Goal: Check status

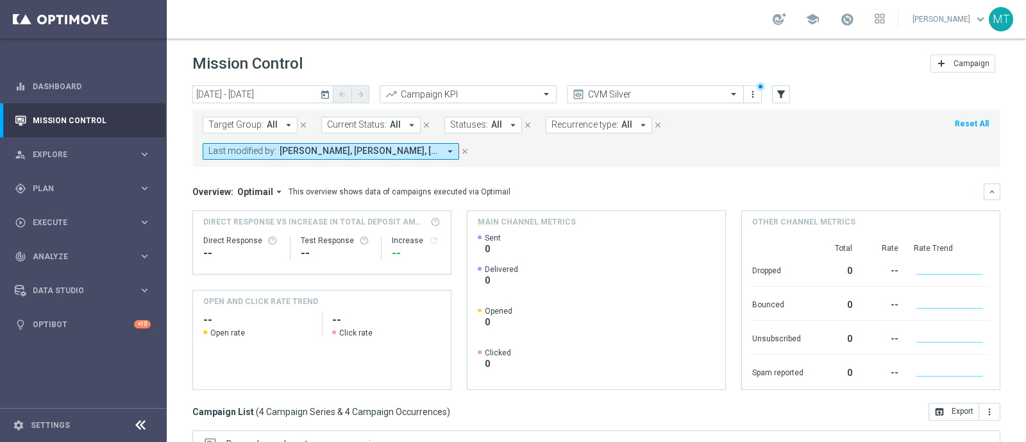
scroll to position [36, 0]
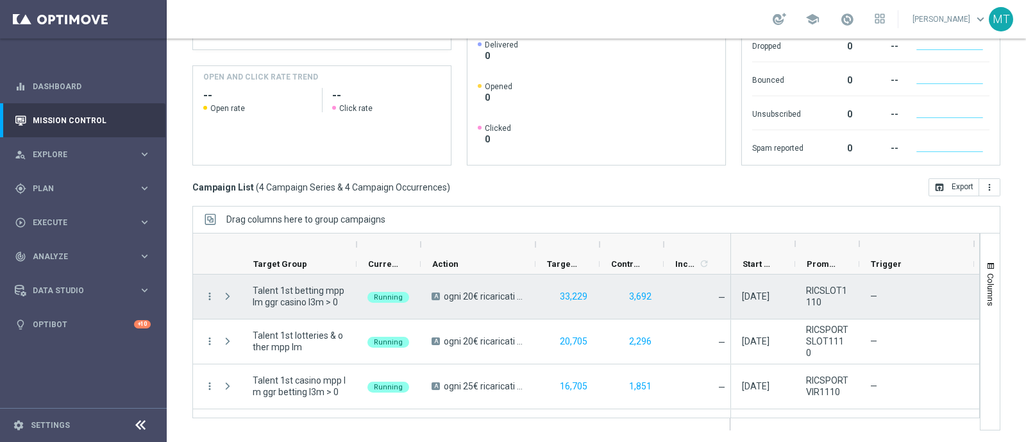
scroll to position [36, 0]
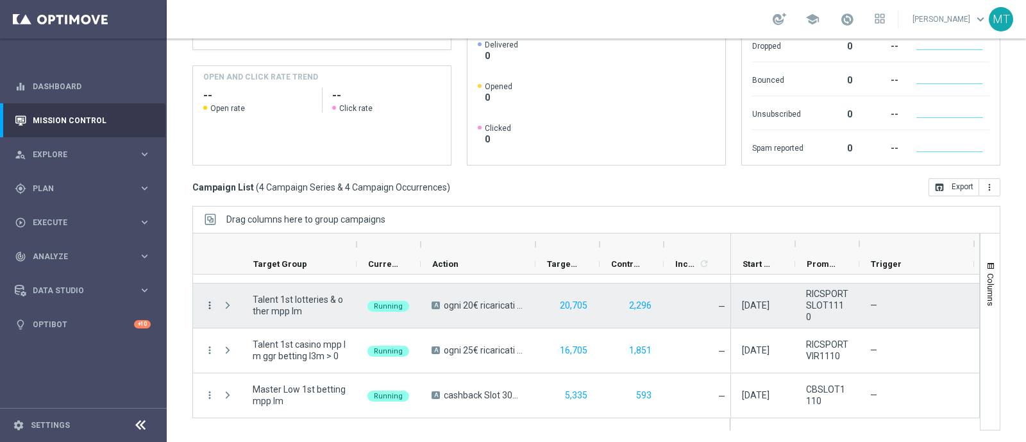
click at [208, 306] on icon "more_vert" at bounding box center [210, 305] width 12 height 12
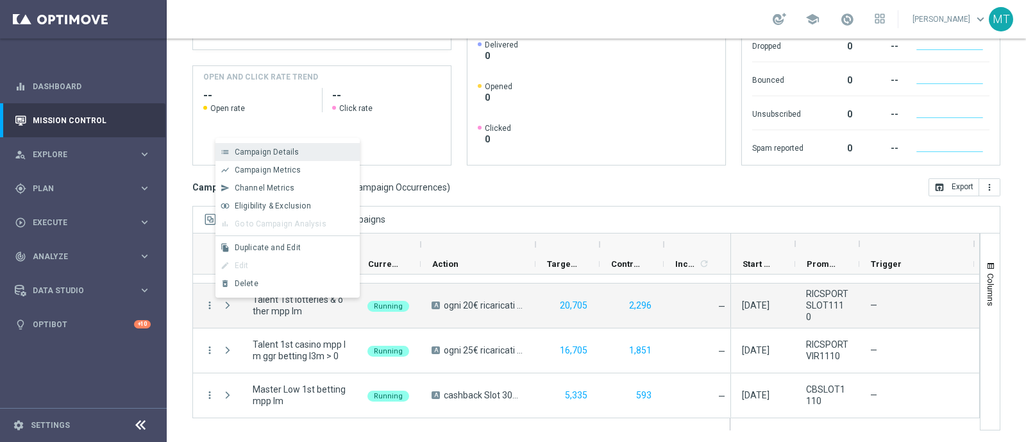
click at [258, 150] on span "Campaign Details" at bounding box center [267, 151] width 65 height 9
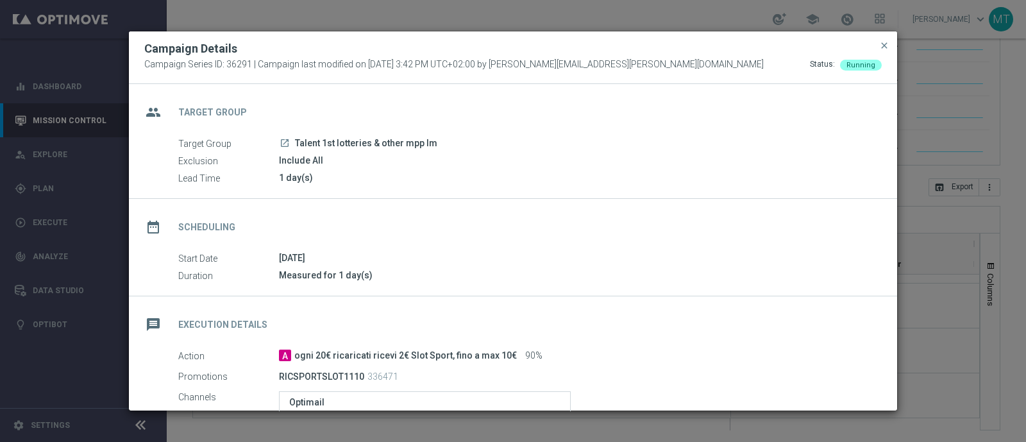
scroll to position [218, 0]
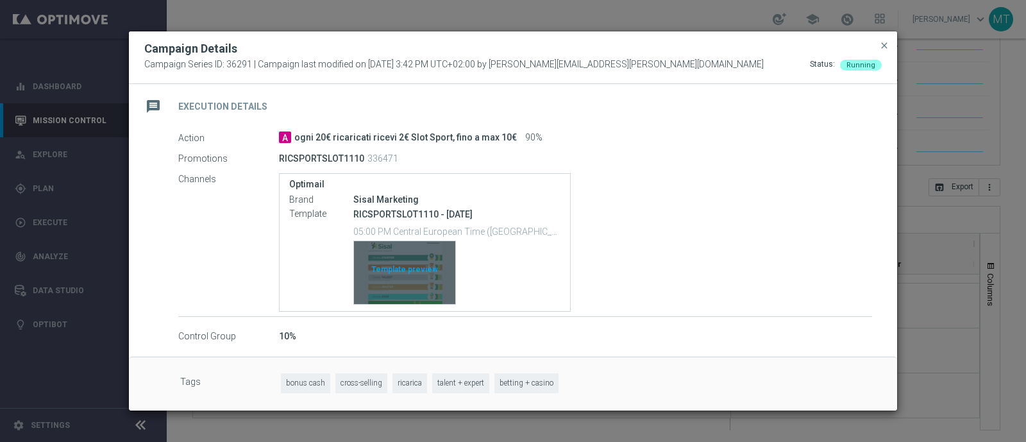
click at [404, 300] on div "Template preview" at bounding box center [404, 272] width 101 height 63
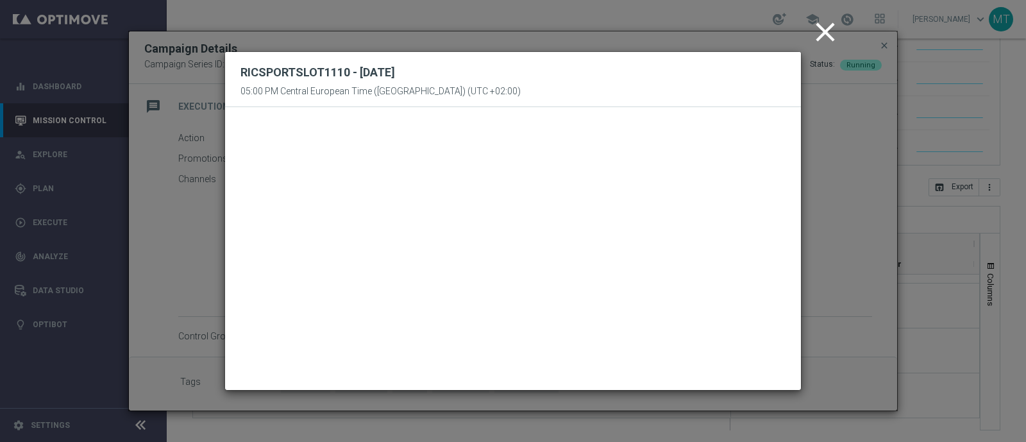
click at [818, 37] on icon "close" at bounding box center [825, 32] width 32 height 32
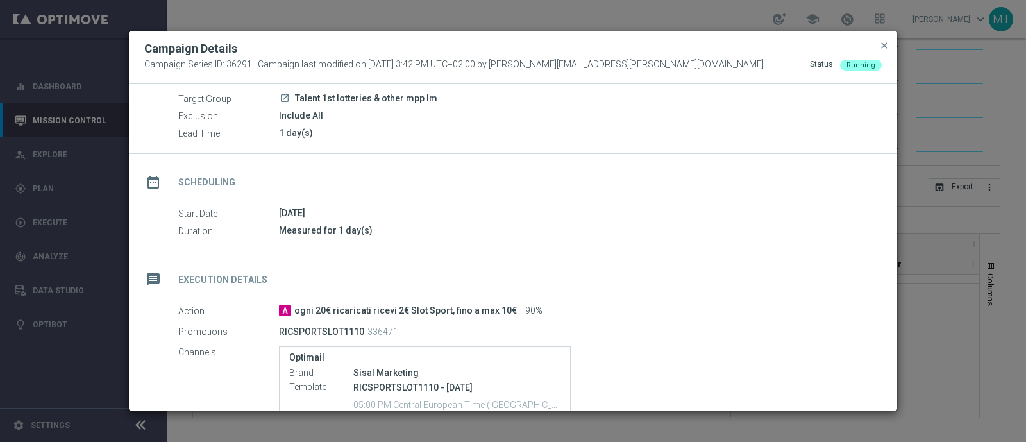
scroll to position [45, 0]
click at [878, 44] on button "close" at bounding box center [884, 45] width 13 height 15
